Goal: Information Seeking & Learning: Learn about a topic

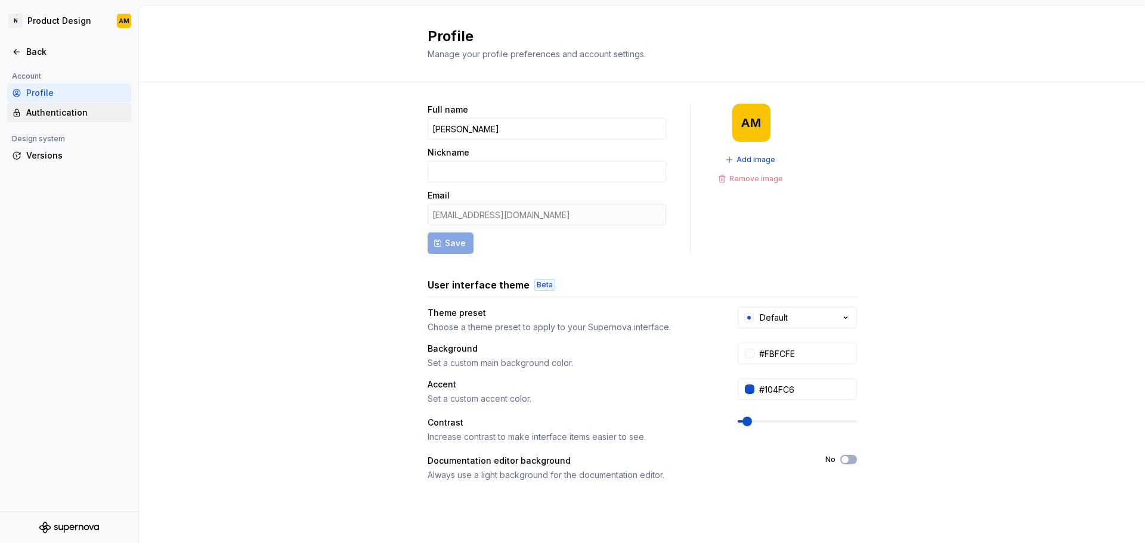
click at [62, 109] on div "Authentication" at bounding box center [76, 113] width 100 height 12
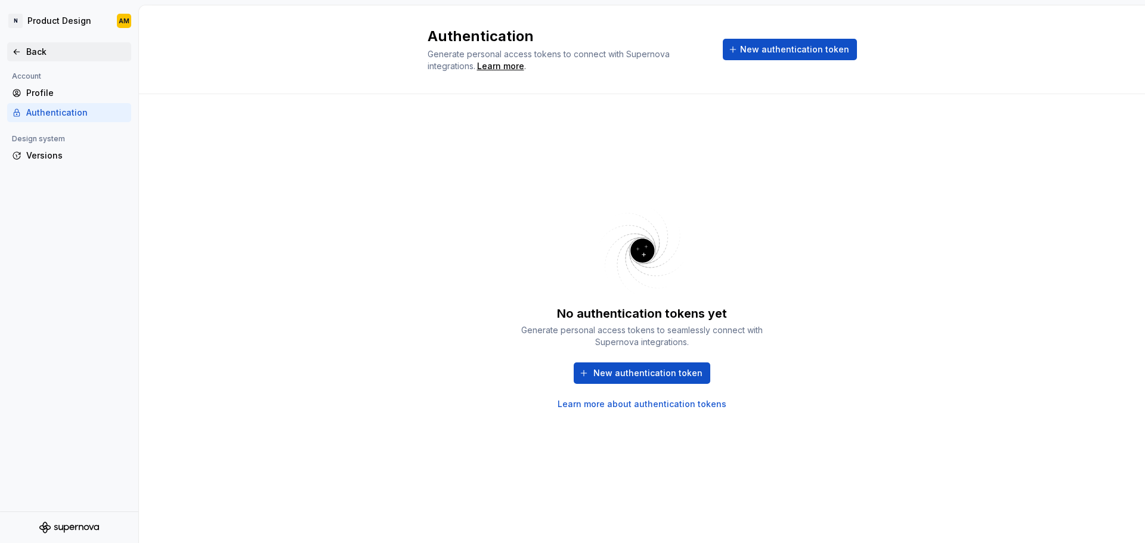
click at [17, 48] on icon at bounding box center [17, 52] width 10 height 10
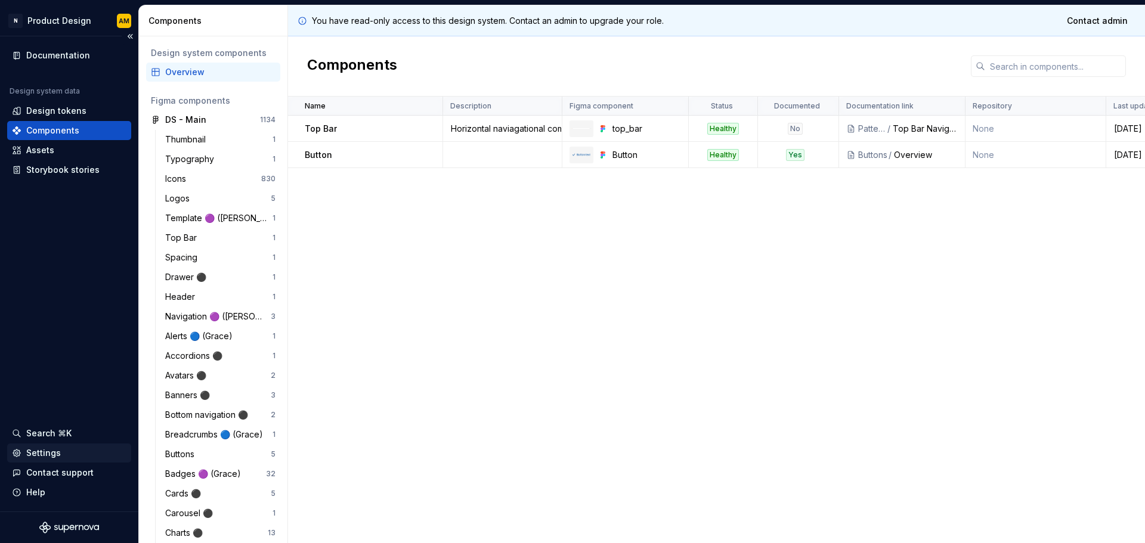
click at [52, 449] on div "Settings" at bounding box center [43, 453] width 35 height 12
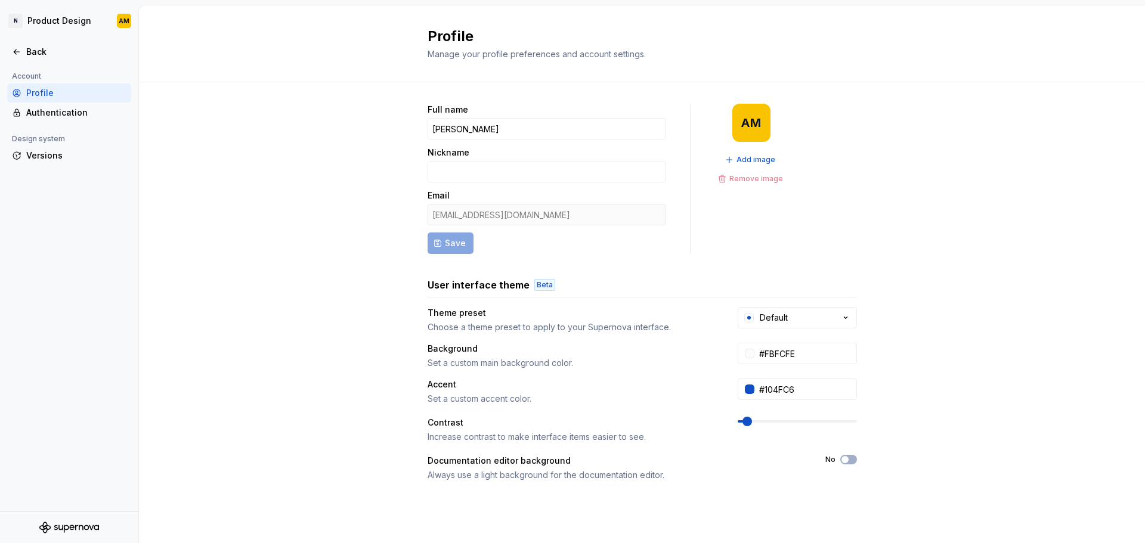
click at [859, 321] on div "Full name [PERSON_NAME] Nickname Email [EMAIL_ADDRESS][DOMAIN_NAME] Save AM Add…" at bounding box center [642, 382] width 1006 height 601
click at [831, 324] on button "Default" at bounding box center [797, 317] width 119 height 21
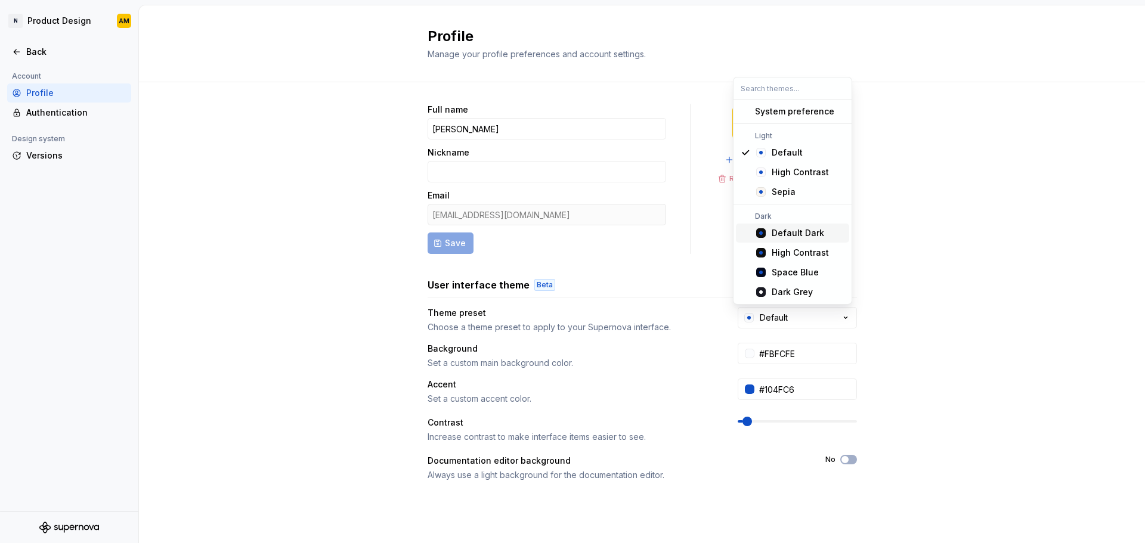
click at [815, 234] on div "Default Dark" at bounding box center [798, 233] width 52 height 12
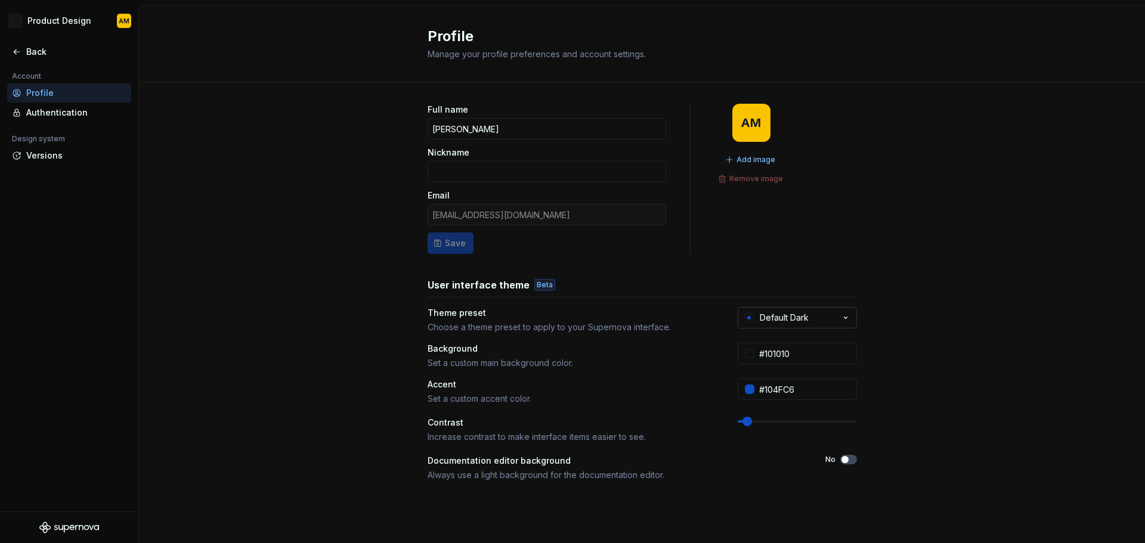
click at [808, 326] on button "Default Dark" at bounding box center [797, 317] width 119 height 21
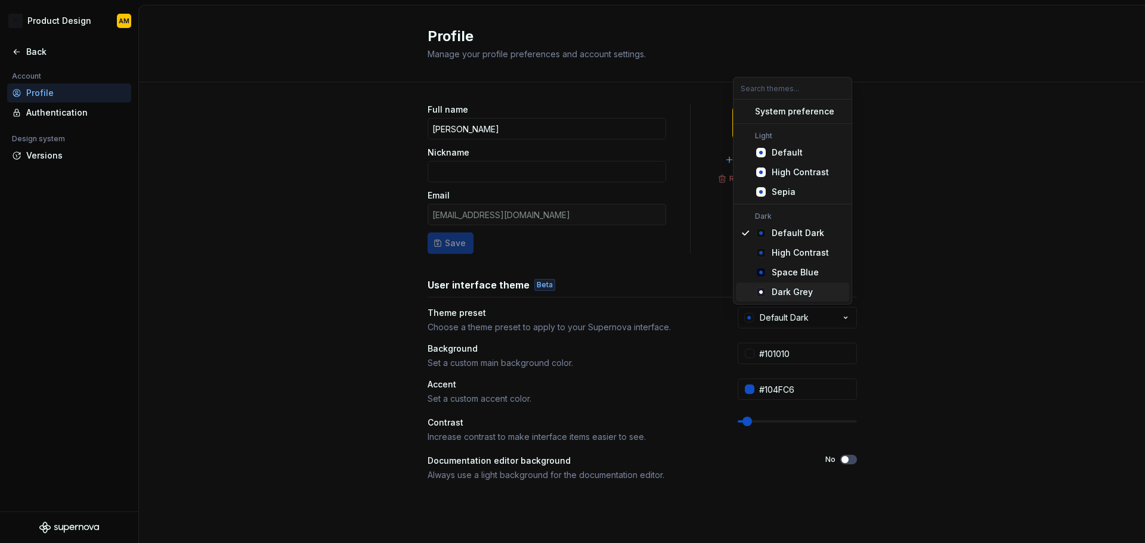
click at [810, 299] on span "Dark Grey" at bounding box center [792, 292] width 113 height 19
type input "#191A23"
type input "#FFFFFF"
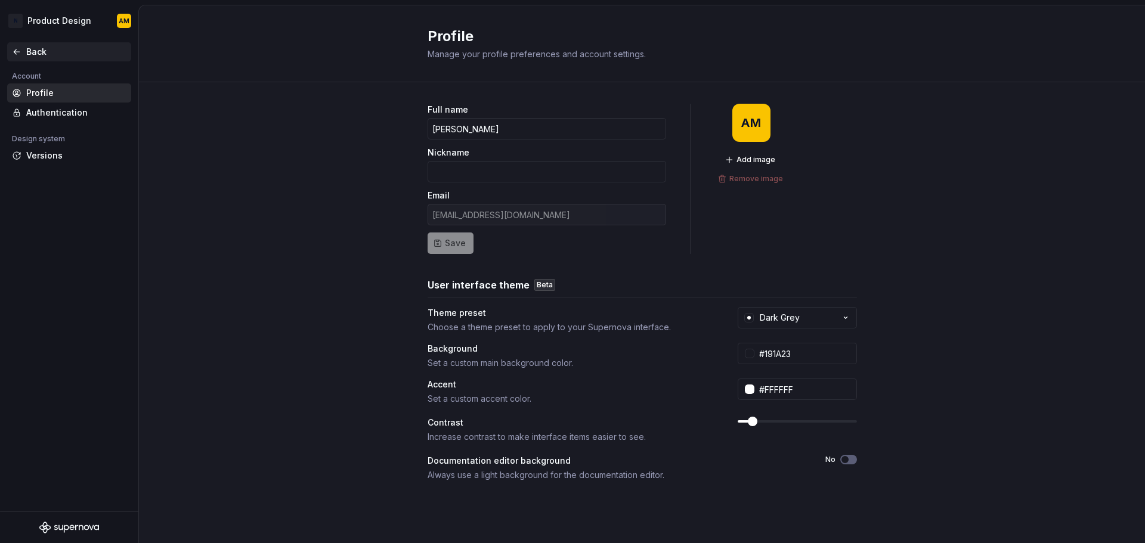
click at [52, 55] on div "Back" at bounding box center [76, 52] width 100 height 12
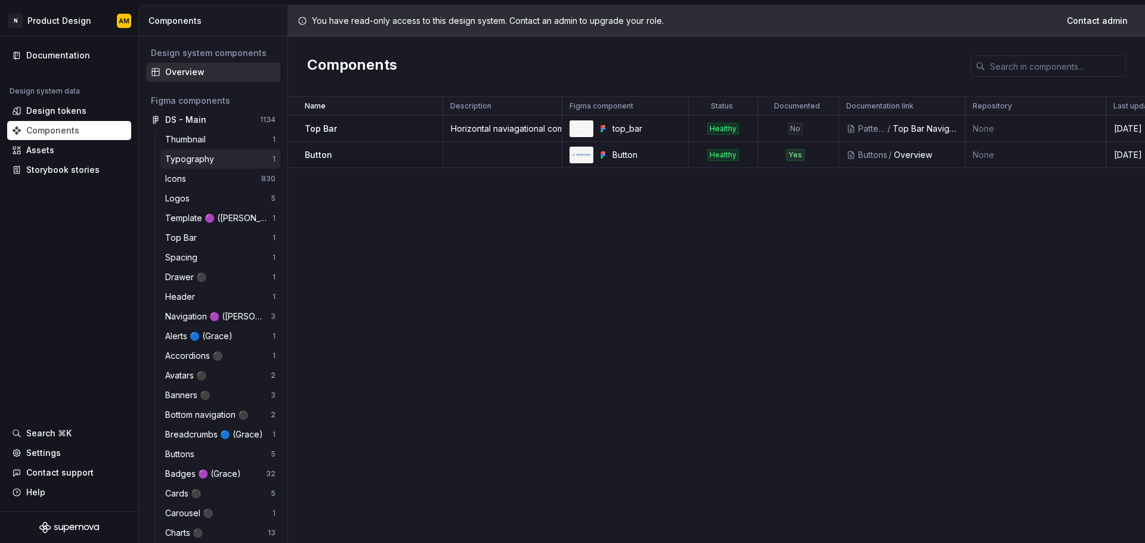
click at [191, 157] on div "Typography" at bounding box center [192, 159] width 54 height 12
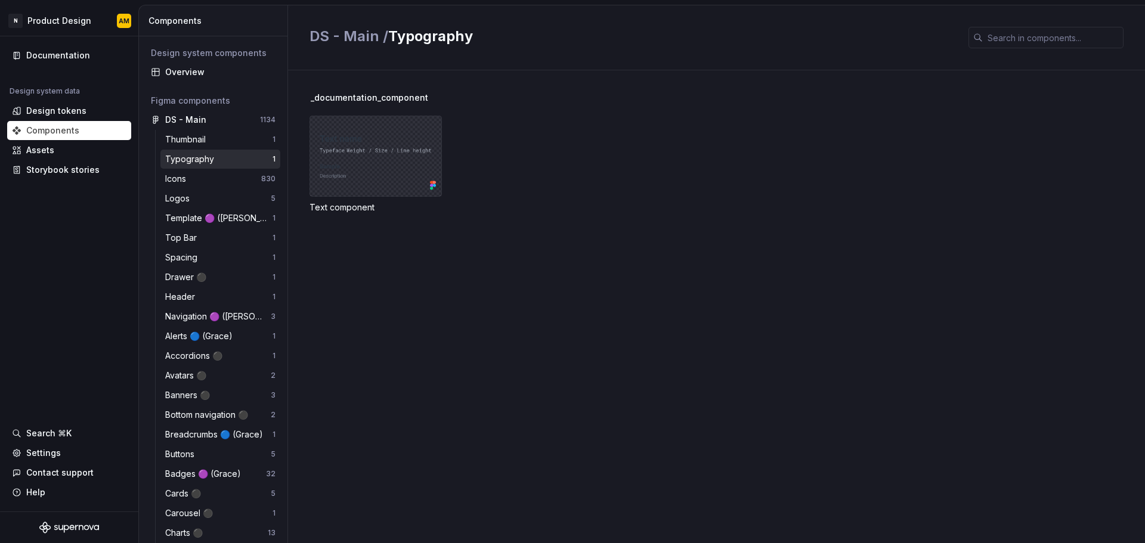
click at [397, 140] on div at bounding box center [376, 156] width 132 height 81
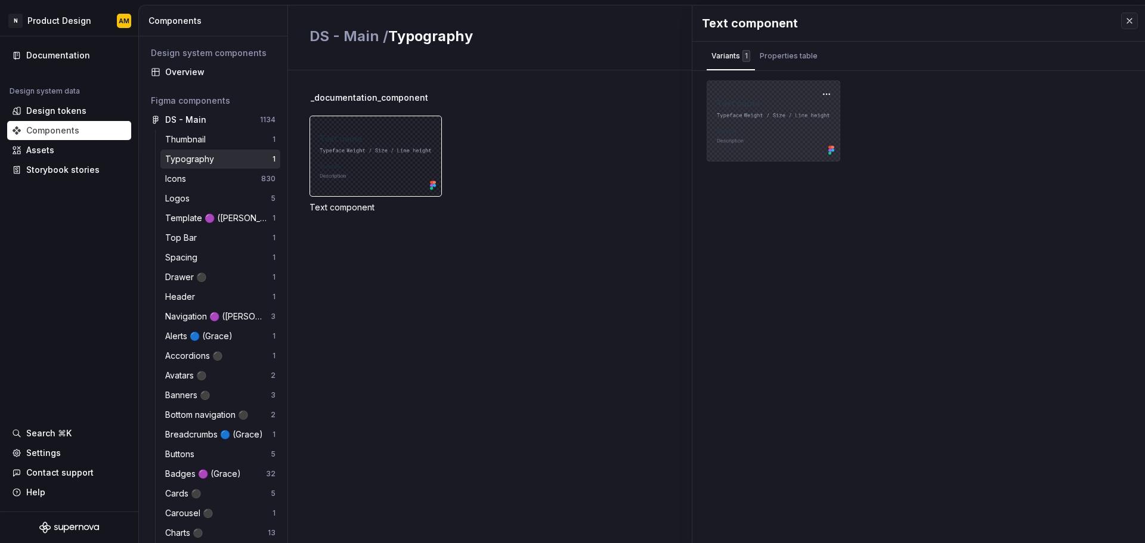
click at [793, 122] on div at bounding box center [774, 121] width 134 height 81
click at [827, 93] on button "button" at bounding box center [826, 94] width 17 height 17
click at [804, 118] on div "Open in [GEOGRAPHIC_DATA]" at bounding box center [789, 130] width 78 height 36
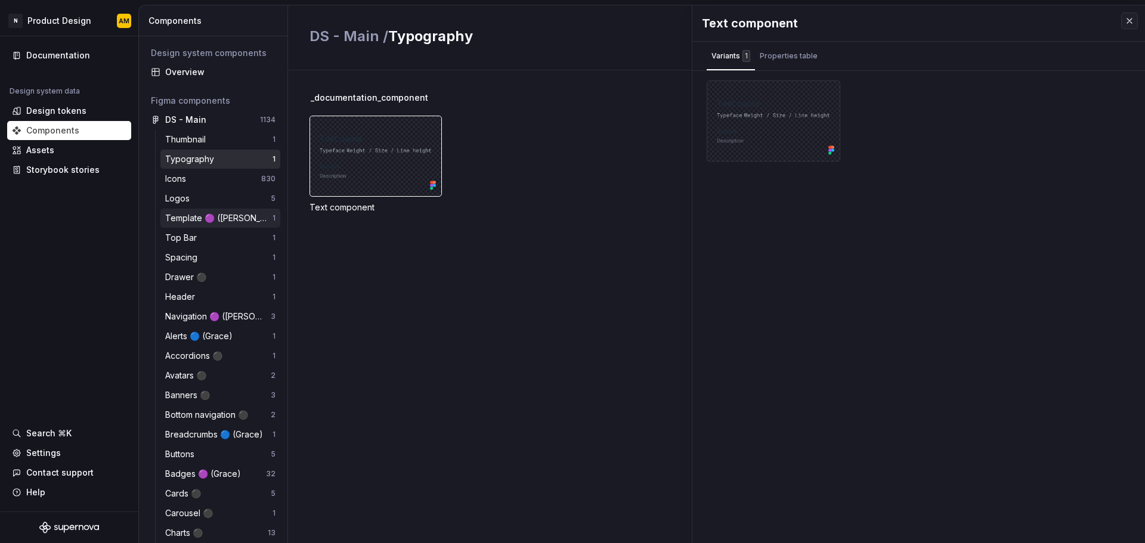
click at [195, 215] on div "Template 🟣 ([PERSON_NAME])" at bounding box center [218, 218] width 107 height 12
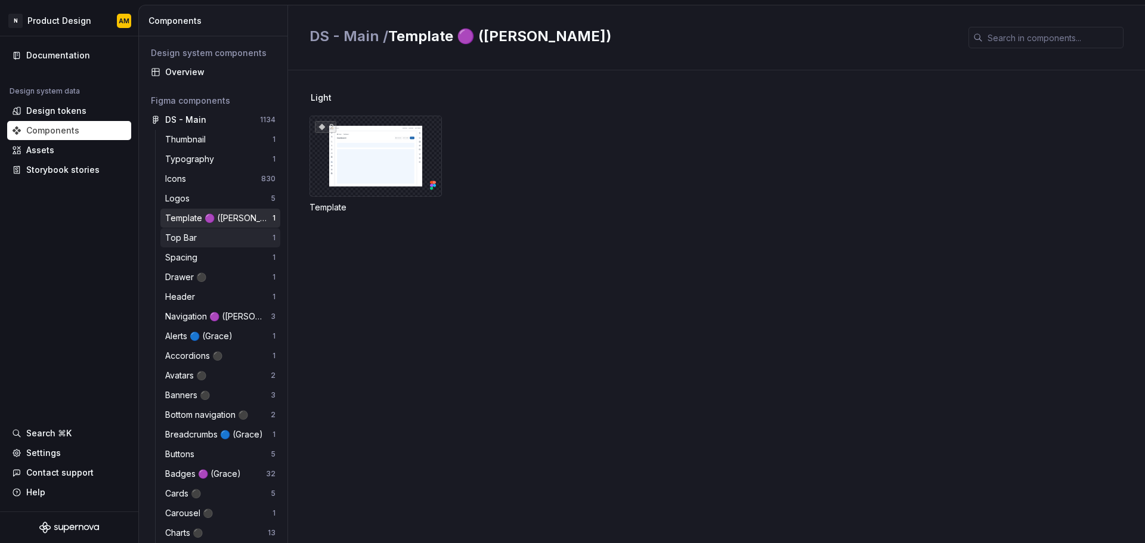
click at [198, 243] on div "Top Bar" at bounding box center [183, 238] width 36 height 12
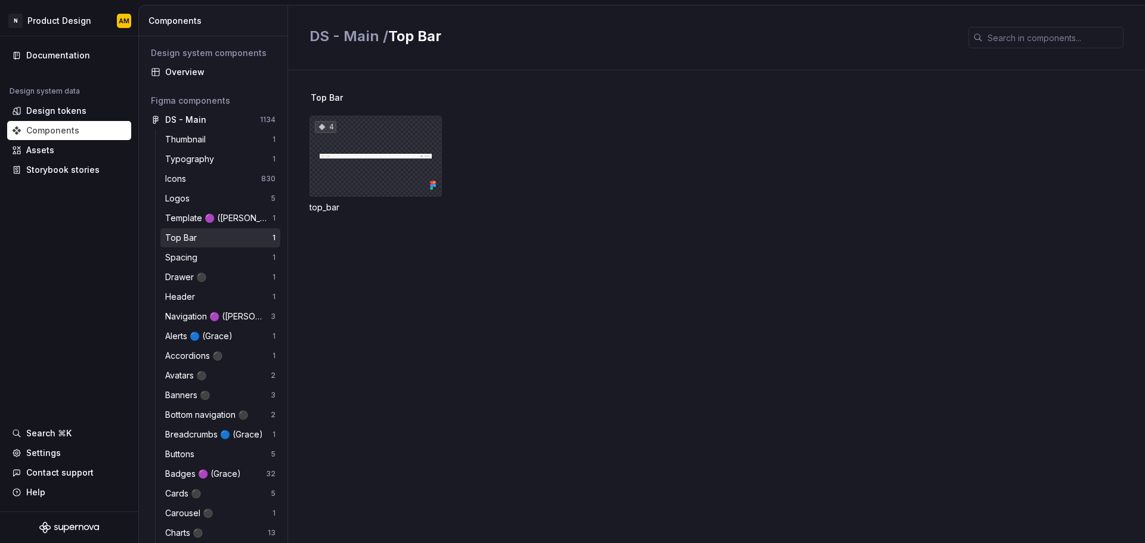
click at [366, 154] on div "4" at bounding box center [376, 156] width 132 height 81
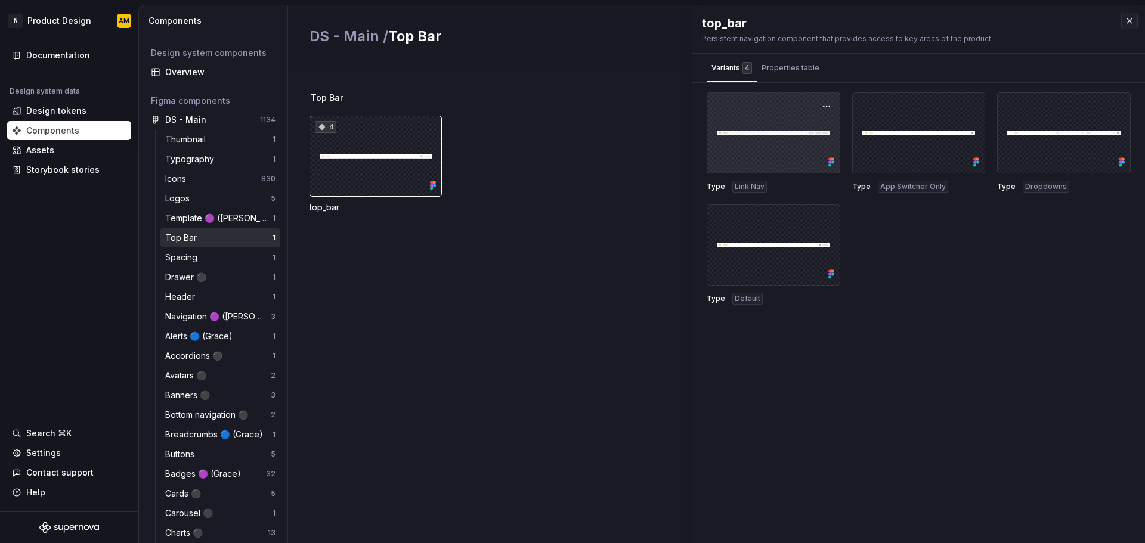
click at [764, 155] on div at bounding box center [774, 132] width 134 height 81
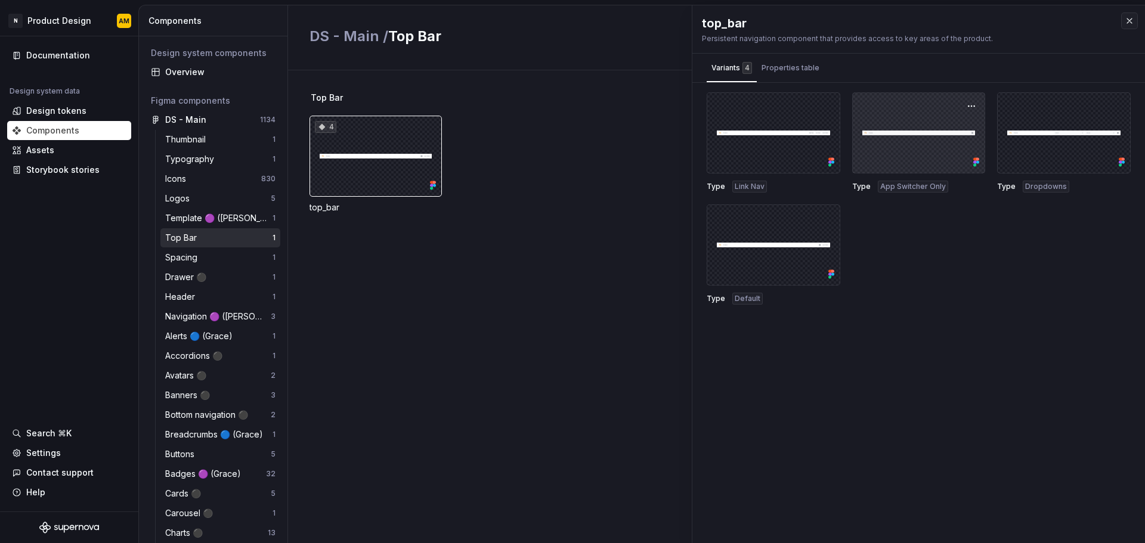
click at [855, 136] on div at bounding box center [919, 132] width 134 height 81
click at [803, 65] on div "Properties table" at bounding box center [791, 68] width 58 height 12
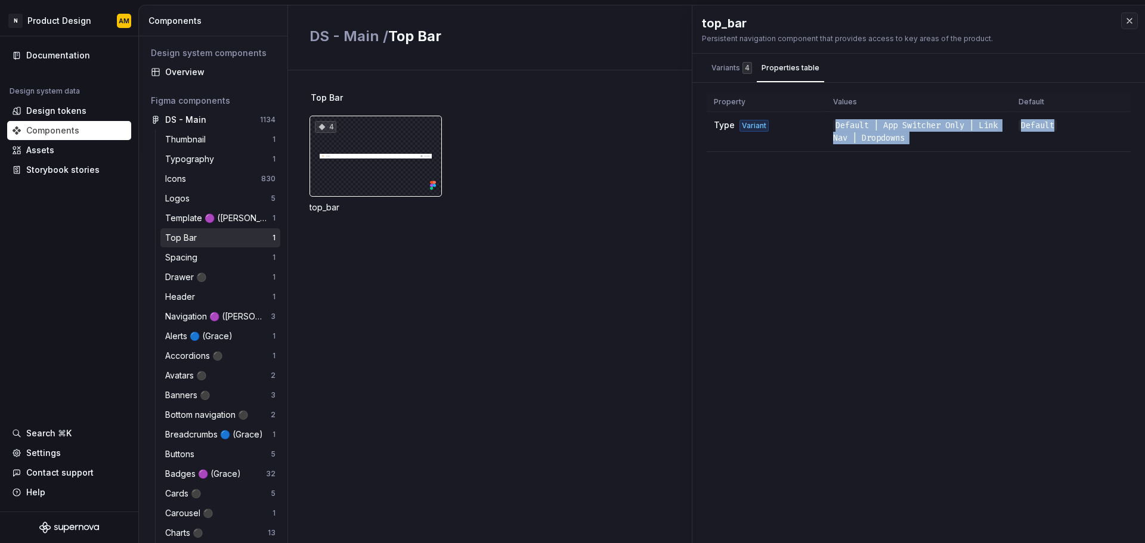
drag, startPoint x: 823, startPoint y: 123, endPoint x: 972, endPoint y: 152, distance: 151.9
click at [972, 152] on div "Property Values Default Type Variant Default | App Switcher Only | Link Nav | D…" at bounding box center [919, 122] width 424 height 60
click at [947, 134] on td "Default | App Switcher Only | Link Nav | Dropdowns" at bounding box center [919, 132] width 186 height 40
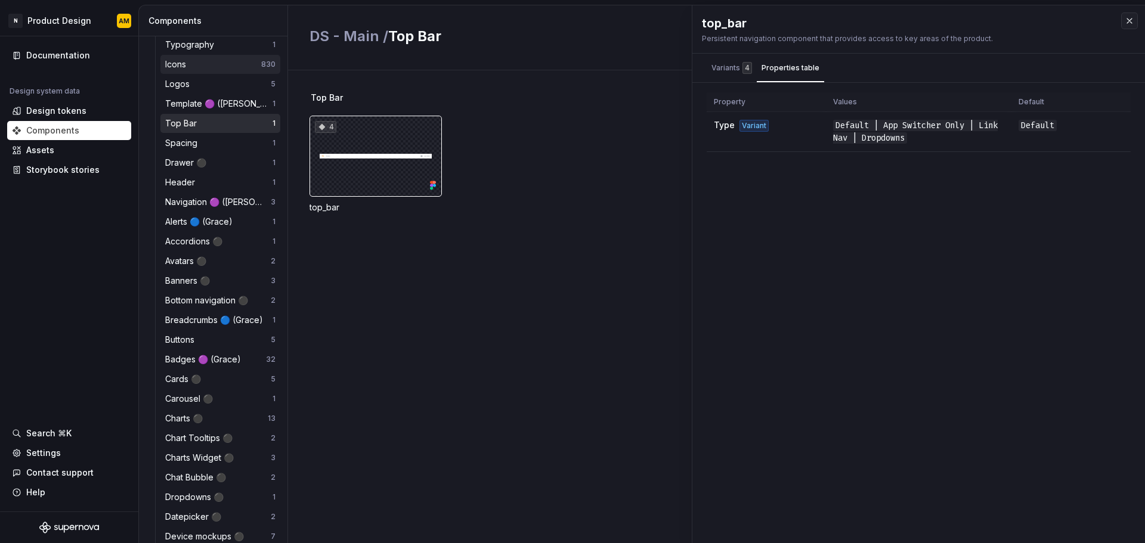
scroll to position [119, 0]
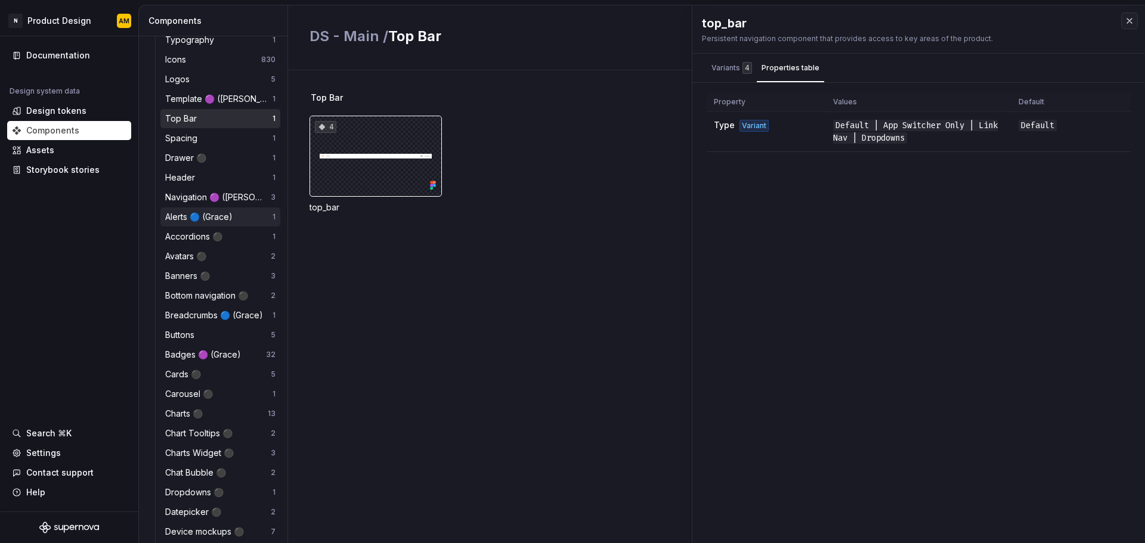
click at [201, 221] on div "Alerts 🔵 (Grace)" at bounding box center [201, 217] width 72 height 12
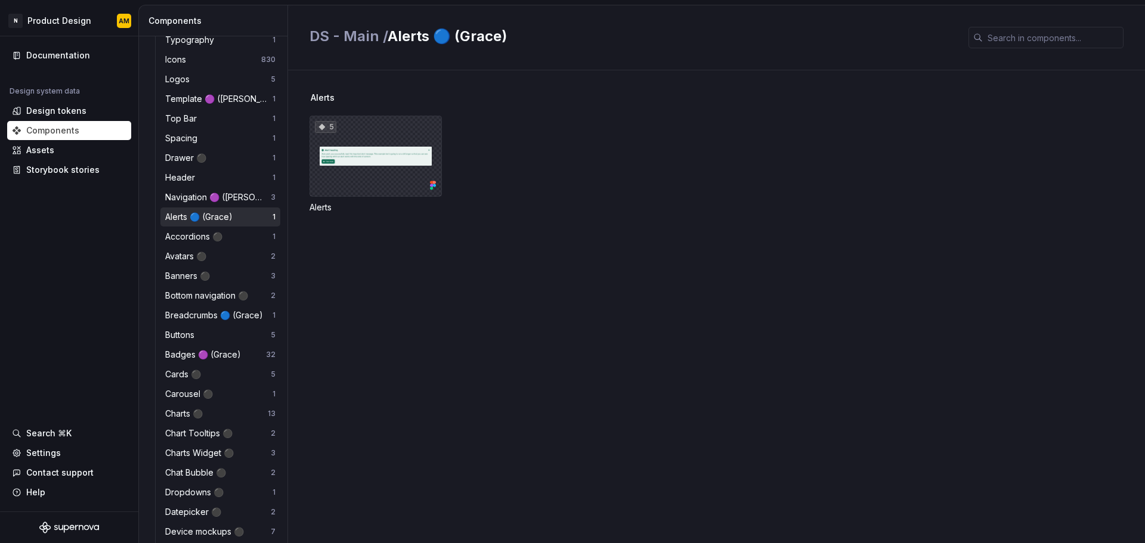
click at [391, 143] on div "5" at bounding box center [376, 156] width 132 height 81
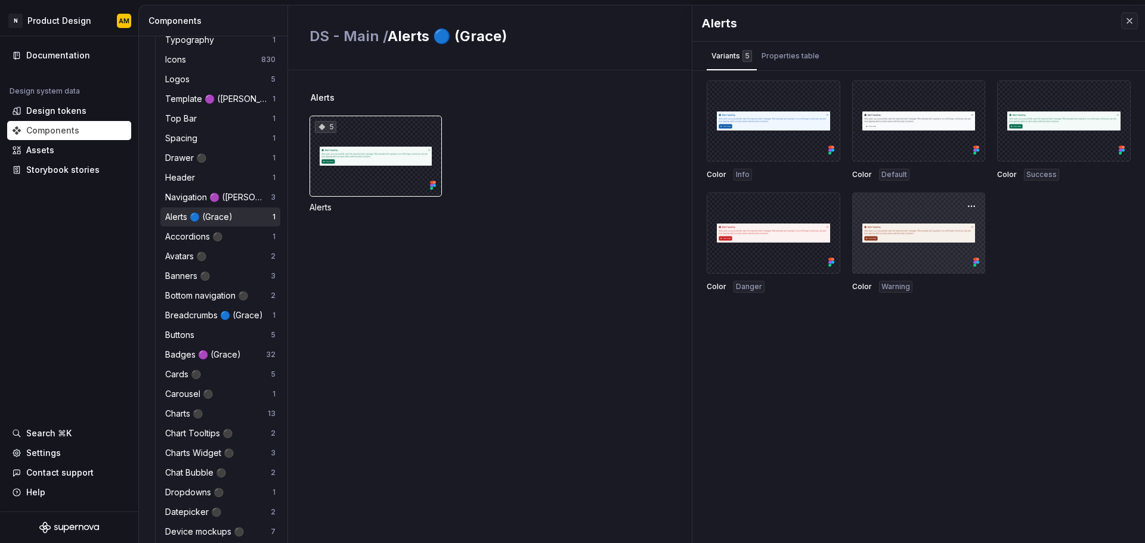
click at [923, 234] on div at bounding box center [919, 233] width 134 height 81
